Goal: Information Seeking & Learning: Learn about a topic

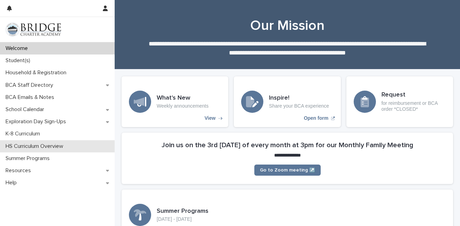
click at [64, 146] on p "HS Curriculum Overview" at bounding box center [36, 146] width 66 height 7
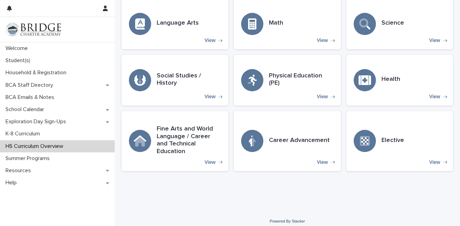
scroll to position [223, 0]
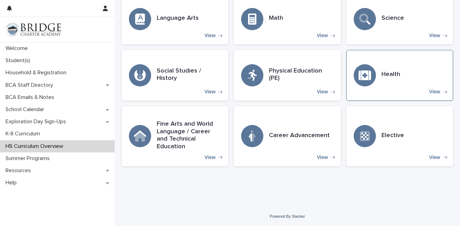
click at [379, 92] on div "Health View" at bounding box center [399, 75] width 107 height 51
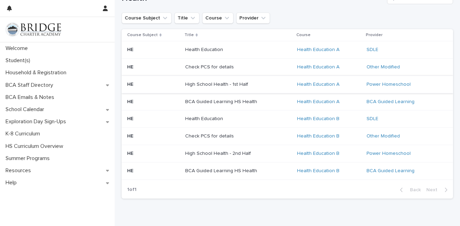
scroll to position [92, 0]
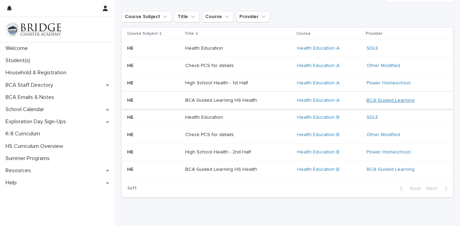
click at [401, 99] on link "BCA Guided Learning" at bounding box center [391, 101] width 48 height 6
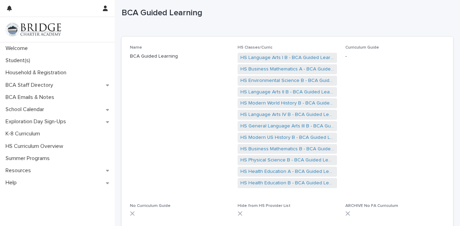
scroll to position [16, 0]
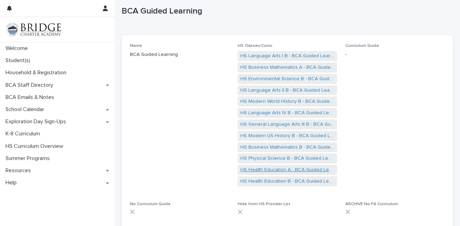
click at [308, 170] on link "HS Health Education A - BCA Guided Learning" at bounding box center [287, 169] width 94 height 7
